Goal: Task Accomplishment & Management: Complete application form

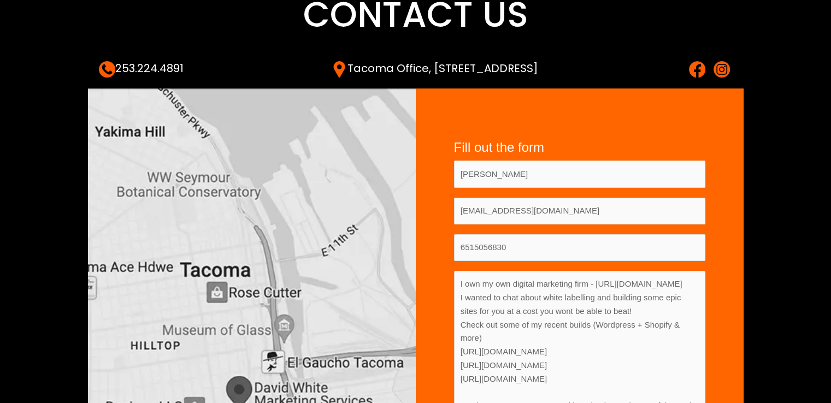
scroll to position [90, 0]
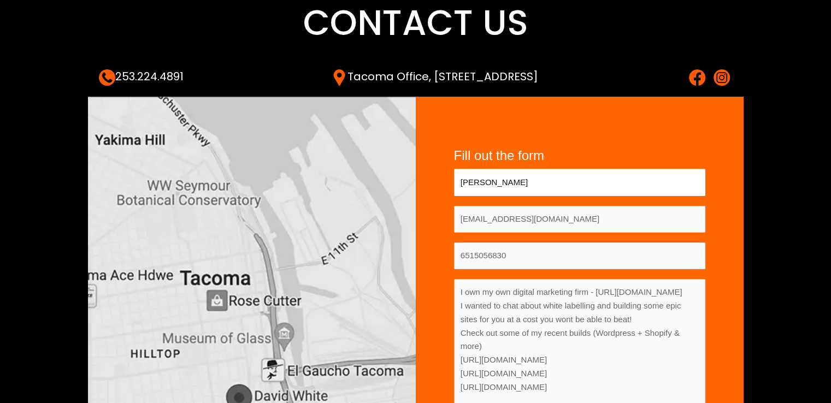
drag, startPoint x: 516, startPoint y: 189, endPoint x: 522, endPoint y: 193, distance: 7.9
click at [516, 189] on input "[PERSON_NAME]" at bounding box center [579, 182] width 251 height 27
type input "[PERSON_NAME]"
type input "[EMAIL_ADDRESS][DOMAIN_NAME]"
type input "6515056830"
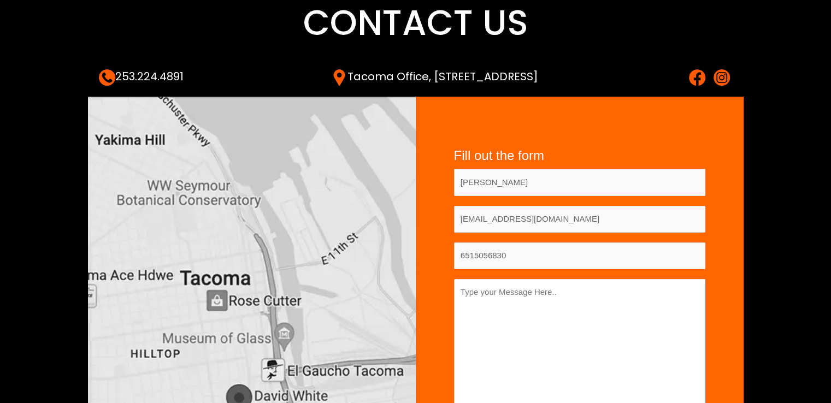
click at [542, 329] on textarea "Contact form" at bounding box center [579, 353] width 251 height 149
paste textarea "I own my own digital marketing firm - [URL][DOMAIN_NAME] I wanted to chat about…"
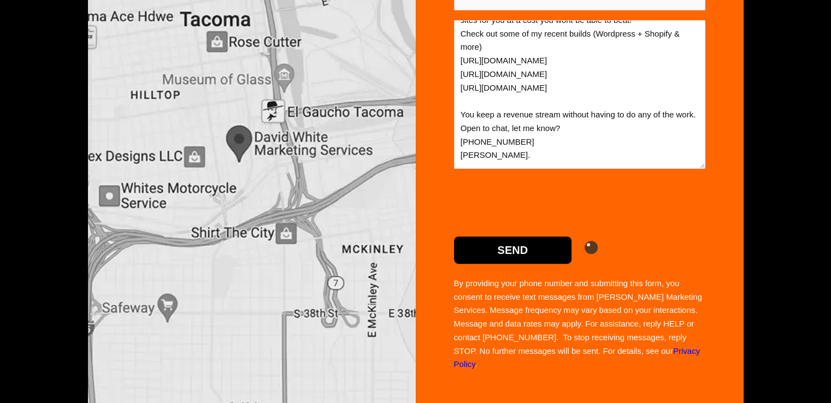
scroll to position [349, 0]
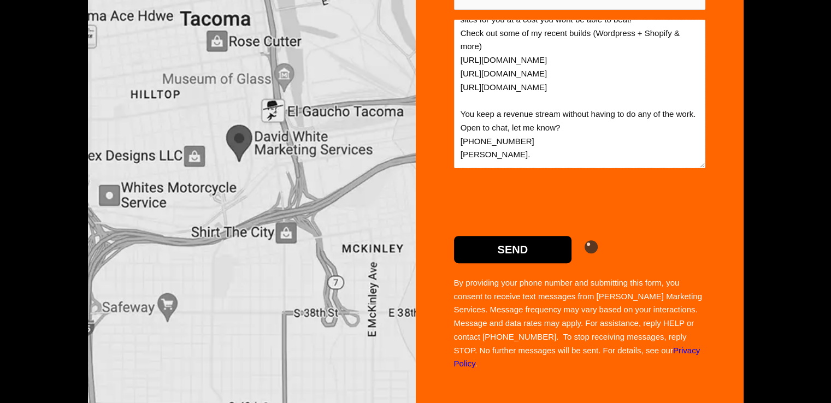
type textarea "I own my own digital marketing firm - [URL][DOMAIN_NAME] I wanted to chat about…"
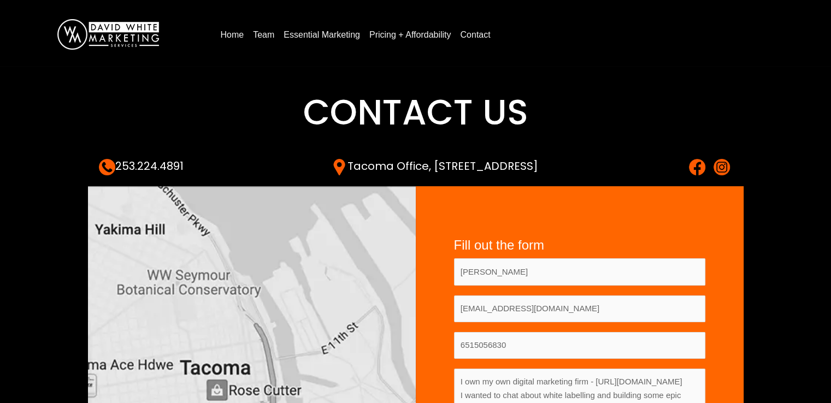
scroll to position [354, 0]
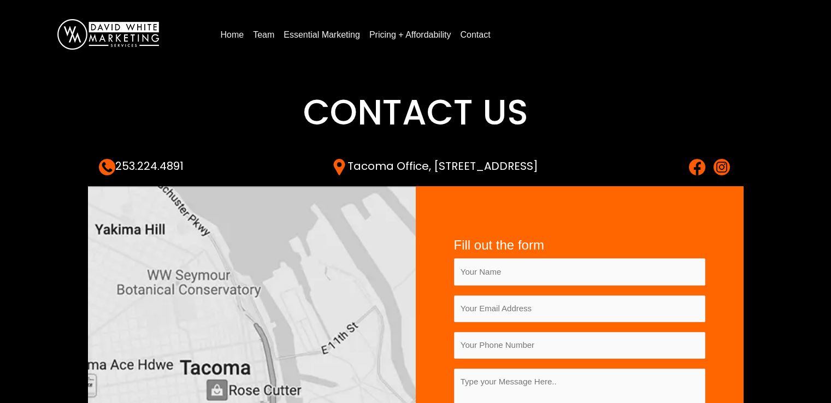
scroll to position [207, 0]
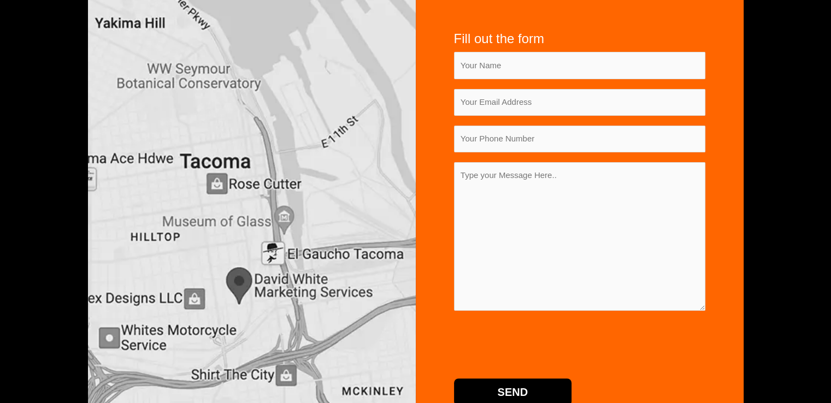
type input "[PERSON_NAME]"
type input "[EMAIL_ADDRESS][DOMAIN_NAME]"
type input "6515056830"
click at [529, 177] on textarea "Contact form" at bounding box center [579, 236] width 251 height 149
paste textarea "I own my own digital marketing firm - [URL][DOMAIN_NAME] I wanted to chat about…"
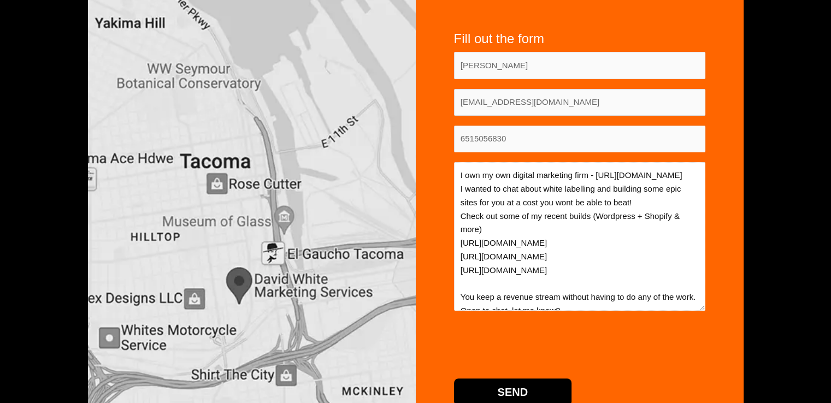
scroll to position [60, 0]
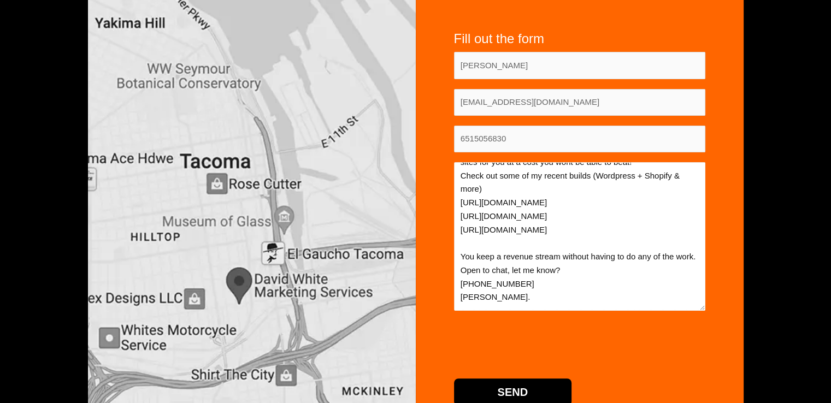
type textarea "I own my own digital marketing firm - [URL][DOMAIN_NAME] I wanted to chat about…"
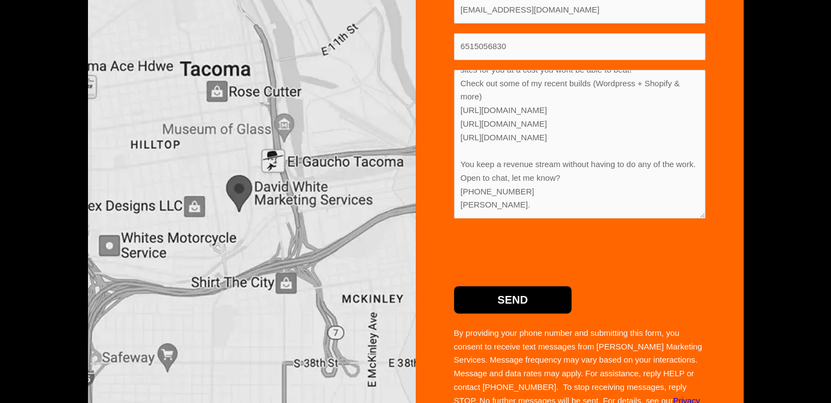
scroll to position [299, 0]
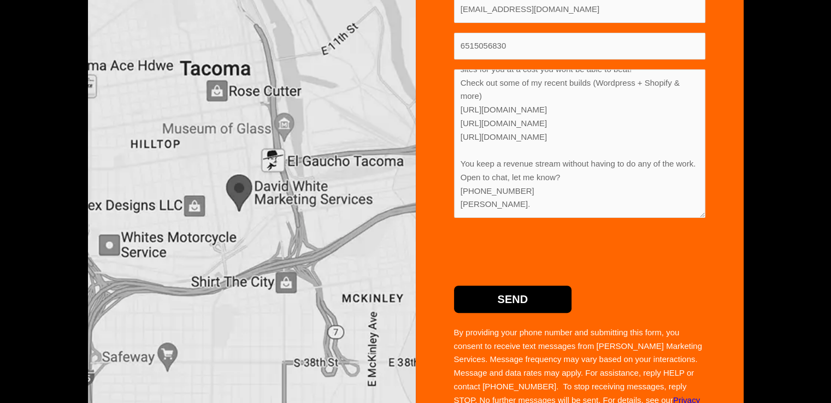
click at [502, 297] on input "Send" at bounding box center [513, 299] width 118 height 27
